Goal: Task Accomplishment & Management: Manage account settings

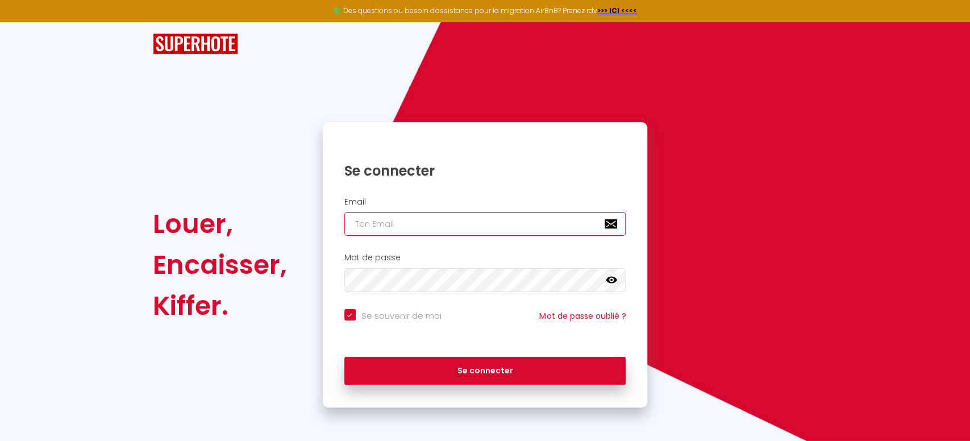
type input "[PERSON_NAME][EMAIL_ADDRESS][DOMAIN_NAME]"
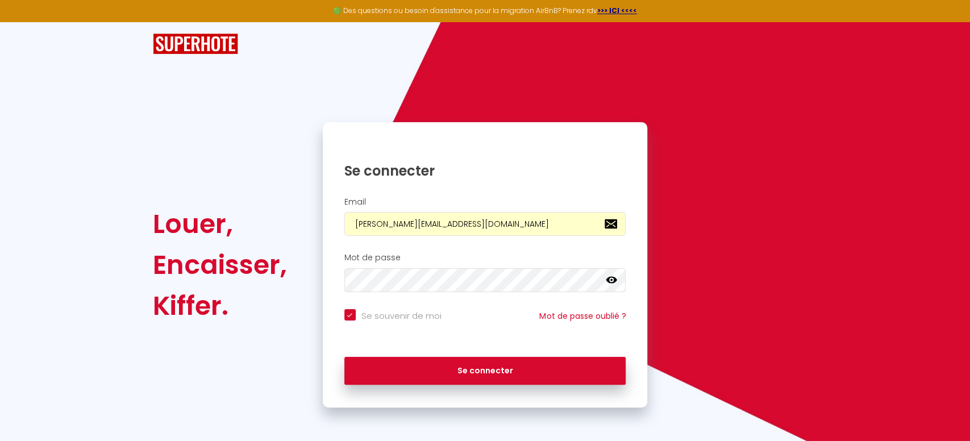
checkbox input "true"
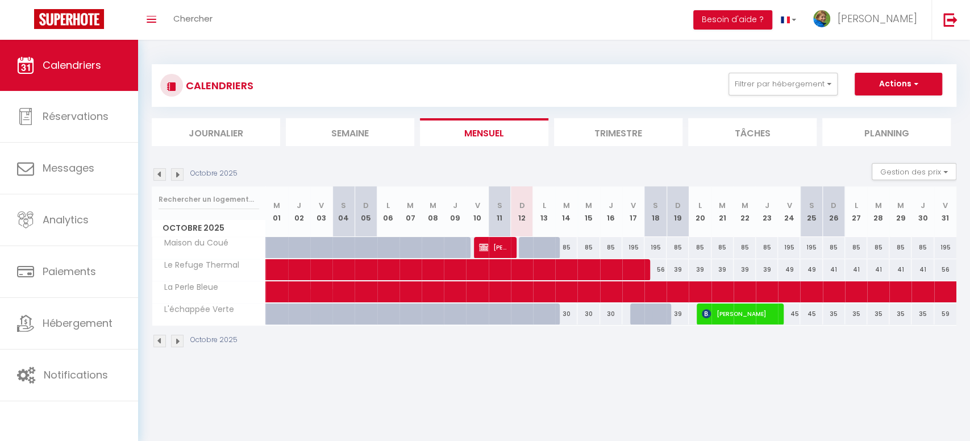
click at [567, 314] on div "30" at bounding box center [566, 313] width 22 height 21
type input "30"
type input "[DATE]"
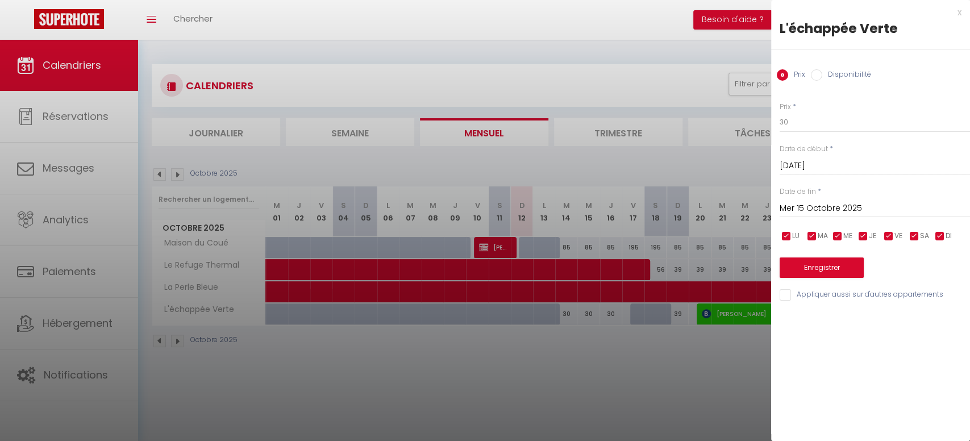
click at [816, 206] on input "Mer 15 Octobre 2025" at bounding box center [874, 208] width 190 height 15
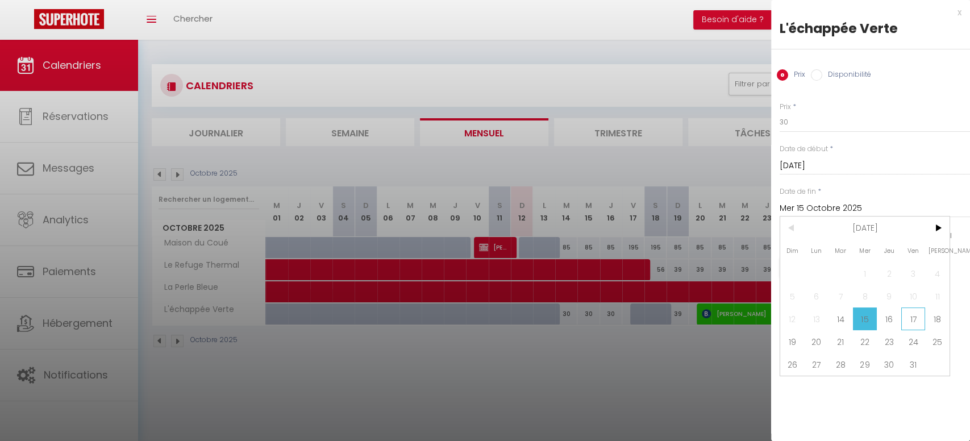
click at [914, 318] on span "17" at bounding box center [913, 318] width 24 height 23
type input "Ven 17 Octobre 2025"
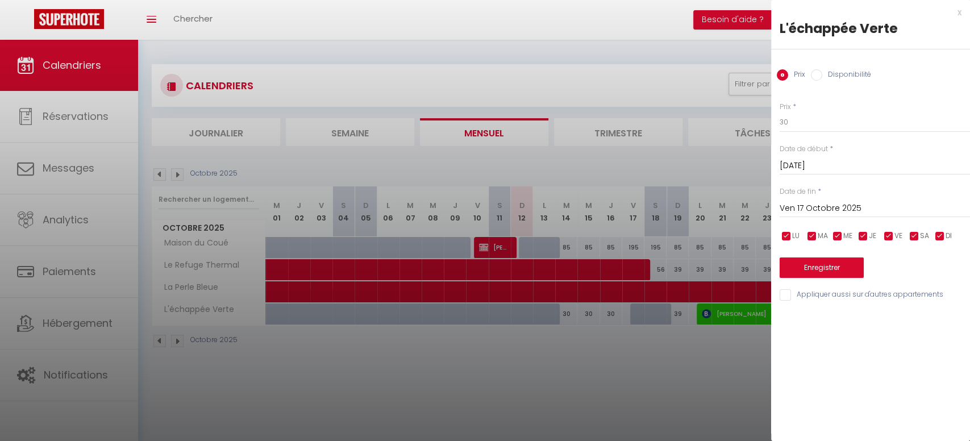
click at [841, 72] on label "Disponibilité" at bounding box center [846, 75] width 49 height 12
click at [822, 72] on input "Disponibilité" at bounding box center [816, 74] width 11 height 11
radio input "true"
radio input "false"
click at [808, 120] on select "Disponible Indisponible" at bounding box center [874, 123] width 190 height 22
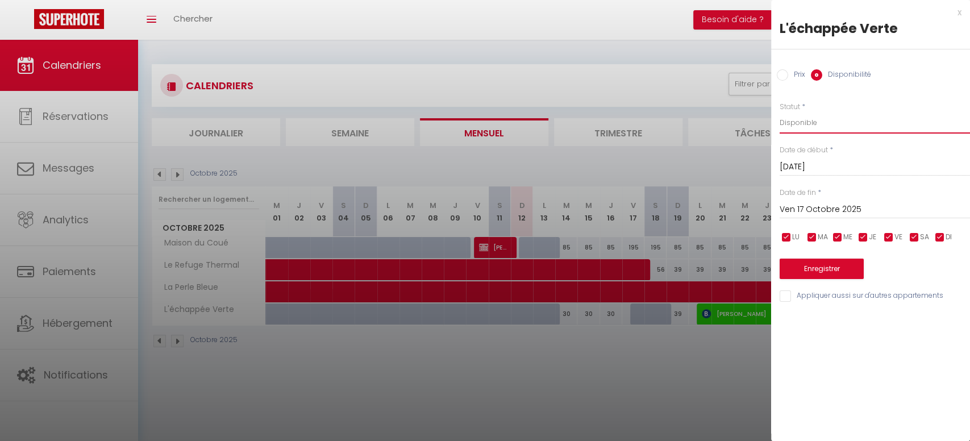
select select "0"
click at [779, 112] on select "Disponible Indisponible" at bounding box center [874, 123] width 190 height 22
click at [822, 266] on button "Enregistrer" at bounding box center [821, 268] width 84 height 20
